Goal: Task Accomplishment & Management: Manage account settings

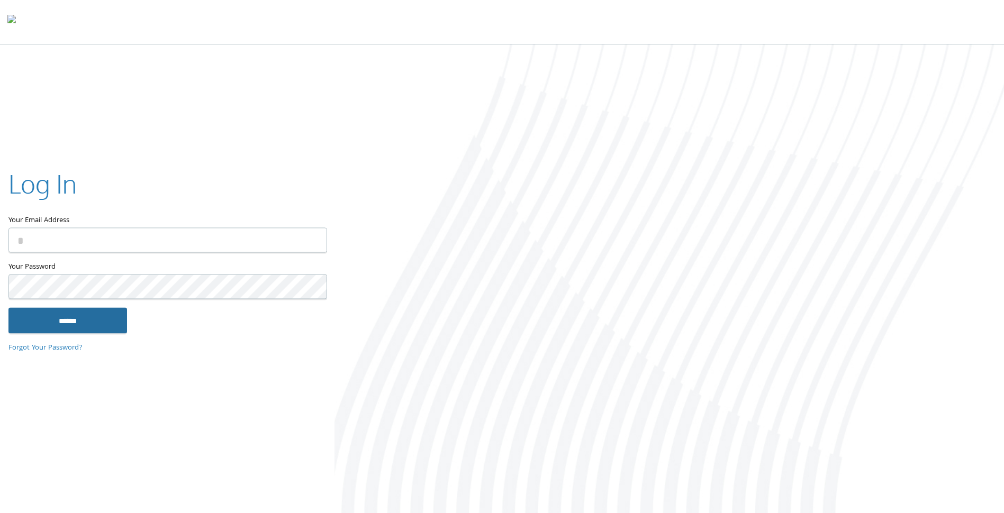
type input "**********"
click at [117, 319] on input "******" at bounding box center [67, 320] width 118 height 25
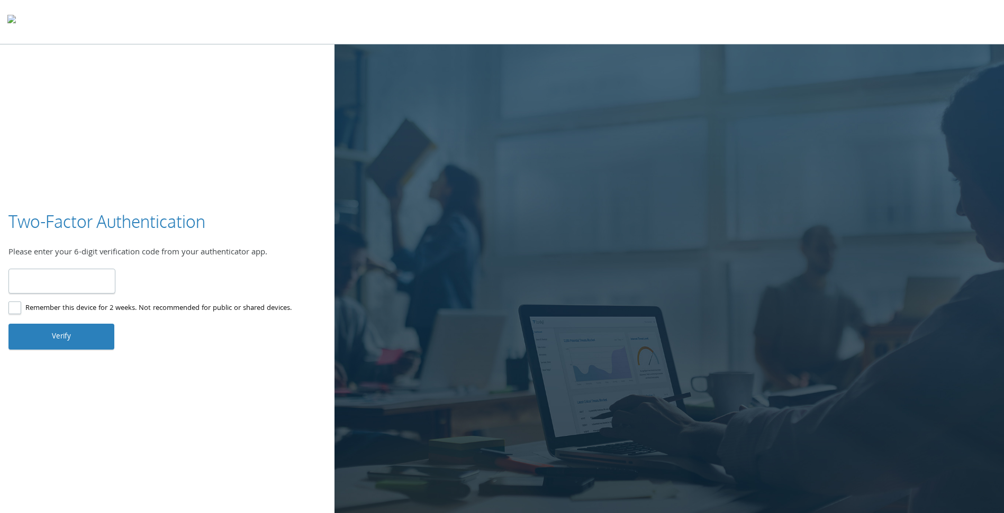
type input "******"
click at [88, 333] on button "Verify" at bounding box center [61, 336] width 106 height 25
